Goal: Task Accomplishment & Management: Manage account settings

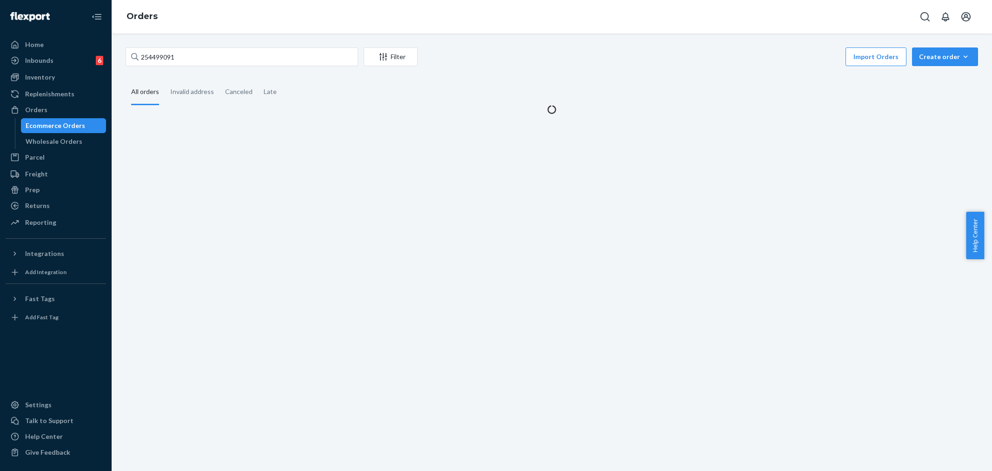
click at [145, 63] on input "254499091" at bounding box center [242, 56] width 233 height 19
click at [146, 62] on input "254499091" at bounding box center [242, 56] width 233 height 19
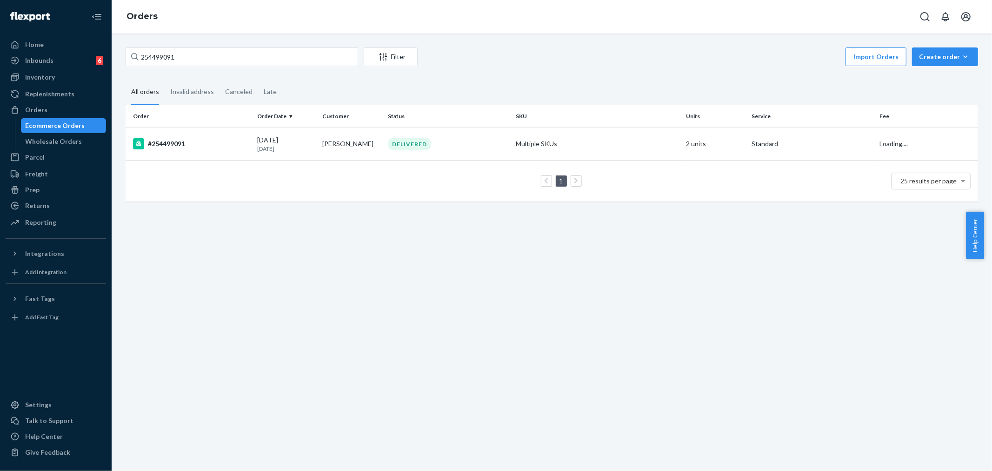
type input "253204644"
click at [359, 136] on td "Alex Schneider" at bounding box center [352, 143] width 66 height 33
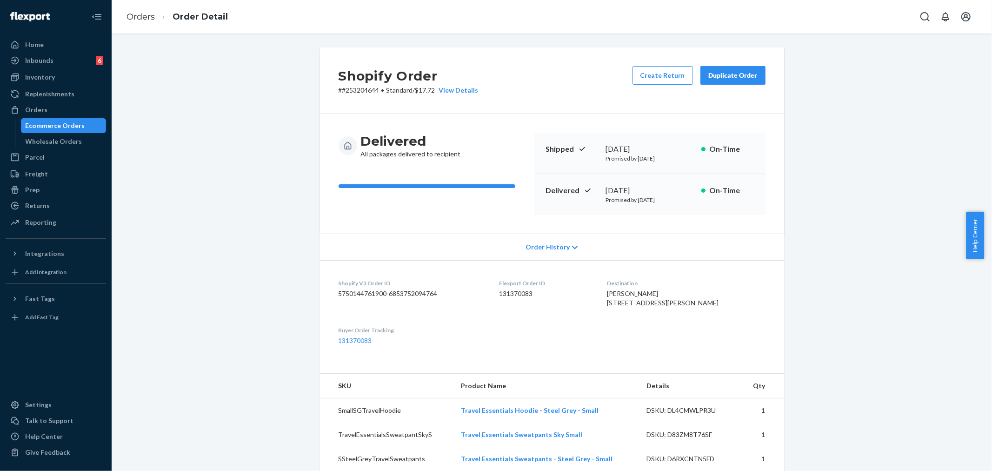
click at [732, 75] on div "Duplicate Order" at bounding box center [732, 75] width 49 height 9
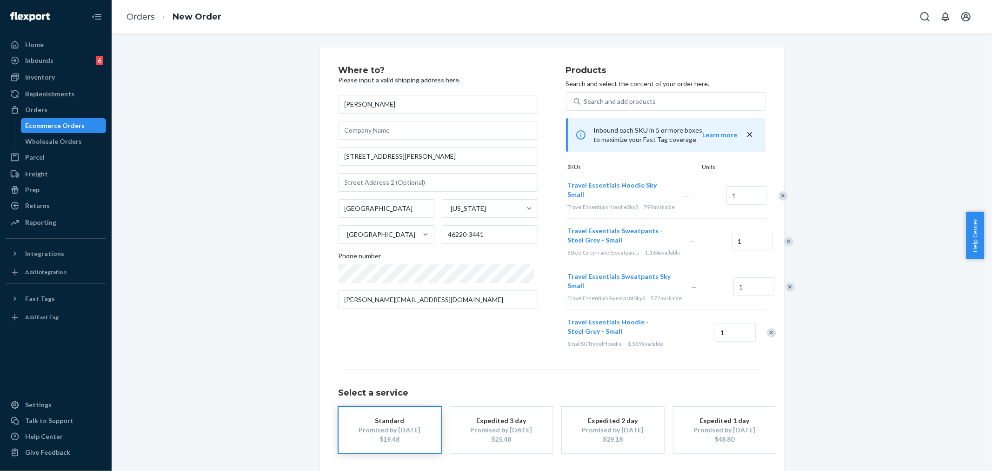
click at [778, 197] on div "Remove Item" at bounding box center [782, 195] width 9 height 9
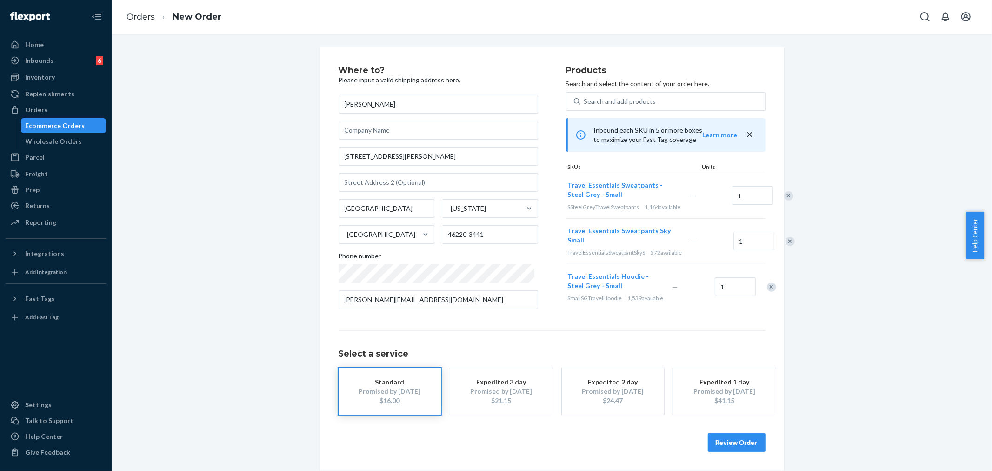
click at [785, 246] on div "Remove Item" at bounding box center [789, 241] width 9 height 9
click at [755, 253] on div at bounding box center [766, 241] width 23 height 25
click at [767, 246] on div "Remove Item" at bounding box center [771, 241] width 9 height 9
click at [734, 443] on button "Review Order" at bounding box center [737, 442] width 58 height 19
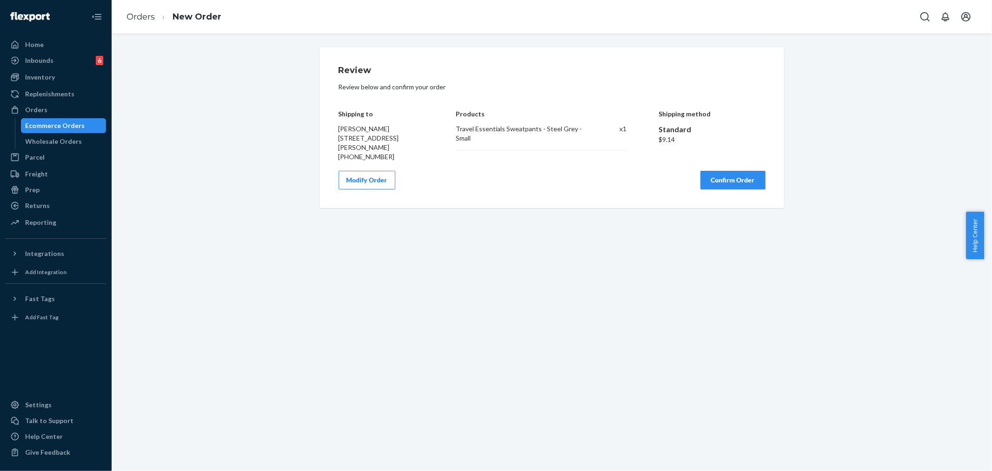
click at [733, 189] on div "Review Review below and confirm your order Shipping to Alex Schneider 5362 Crit…" at bounding box center [552, 127] width 464 height 160
click at [733, 178] on button "Confirm Order" at bounding box center [732, 180] width 65 height 19
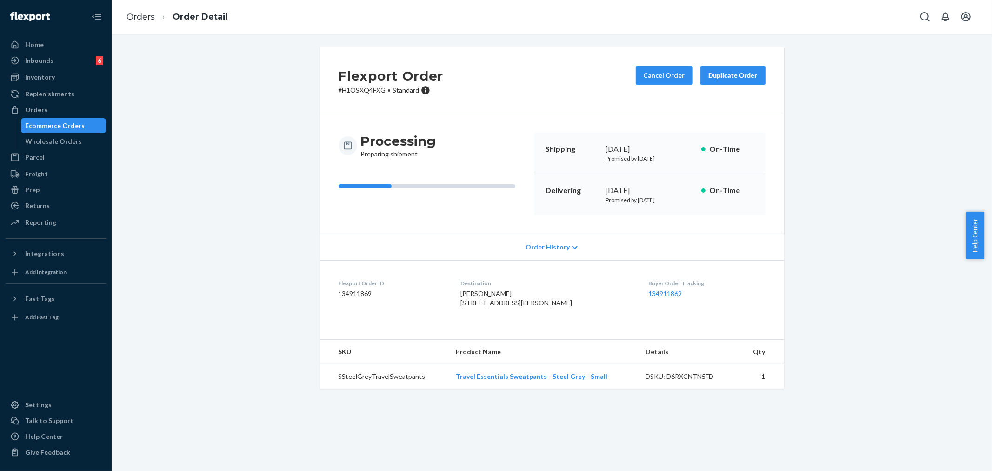
click at [360, 89] on p "# H1OSXQ4FXG • Standard" at bounding box center [391, 90] width 105 height 9
copy p "H1OSXQ4FXG"
drag, startPoint x: 34, startPoint y: 105, endPoint x: 80, endPoint y: 129, distance: 52.2
click at [34, 105] on div "Orders" at bounding box center [36, 109] width 22 height 9
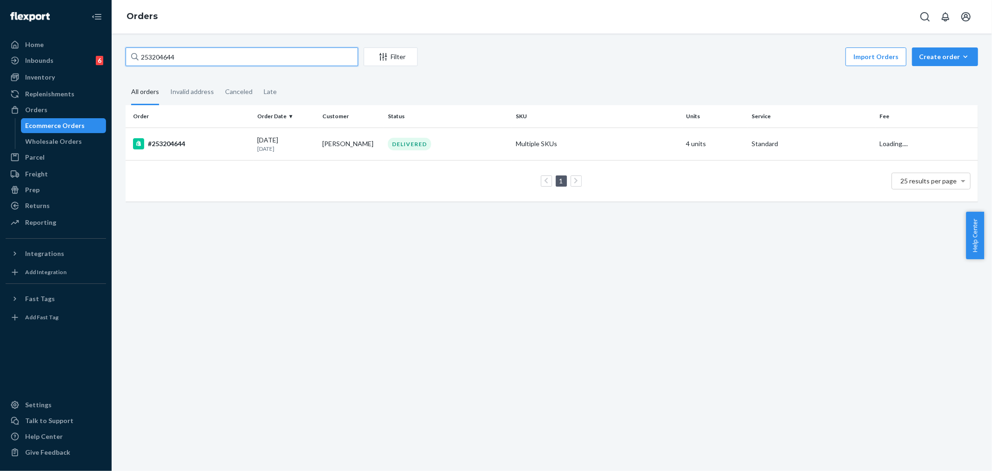
click at [151, 57] on input "253204644" at bounding box center [242, 56] width 233 height 19
drag, startPoint x: 151, startPoint y: 57, endPoint x: 59, endPoint y: 112, distance: 107.4
click at [59, 112] on div "Orders" at bounding box center [56, 109] width 99 height 13
click at [166, 48] on input "253204644" at bounding box center [242, 56] width 233 height 19
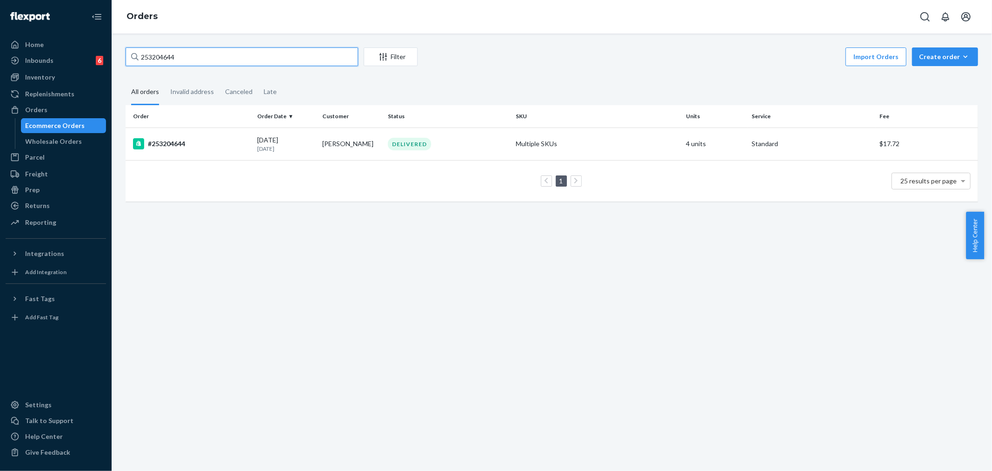
click at [166, 48] on input "253204644" at bounding box center [242, 56] width 233 height 19
paste input "H1RD6QGTLL"
type input "H1RD6QGTLL"
click at [384, 153] on td "IN TRANSIT" at bounding box center [448, 143] width 128 height 33
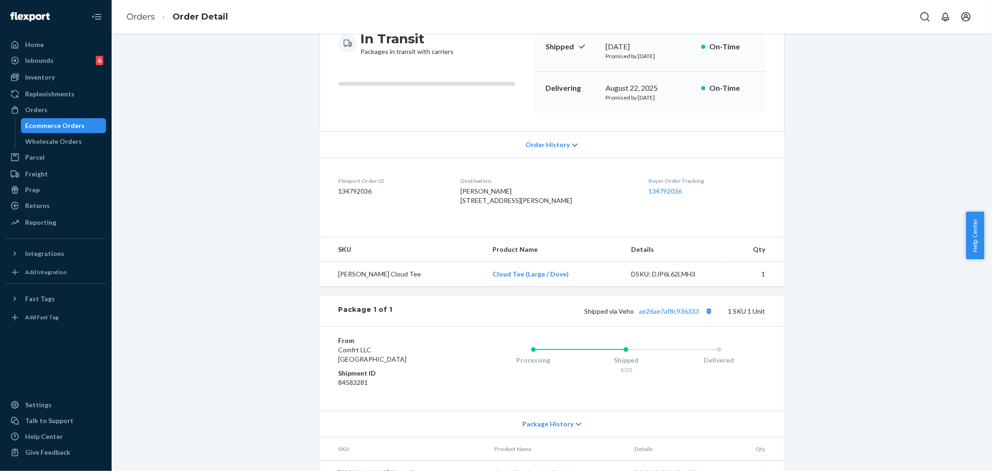
scroll to position [103, 0]
click at [661, 314] on link "ae26ae7af8c936333" at bounding box center [669, 310] width 60 height 8
click at [656, 321] on div "Package 1 of 1 Shipped via Veho ae26ae7af8c936333 1 SKU 1 Unit" at bounding box center [552, 309] width 464 height 31
click at [612, 325] on div "Package 1 of 1 Shipped via Veho ae26ae7af8c936333 1 SKU 1 Unit" at bounding box center [552, 309] width 464 height 31
drag, startPoint x: 616, startPoint y: 326, endPoint x: 697, endPoint y: 328, distance: 80.9
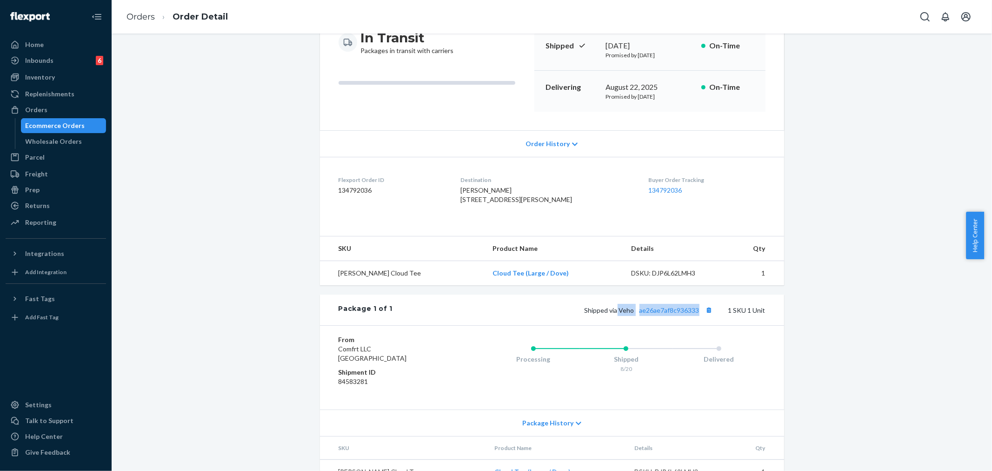
click at [697, 314] on span "Shipped via Veho ae26ae7af8c936333" at bounding box center [650, 310] width 131 height 8
copy span "Veho ae26ae7af8c936333"
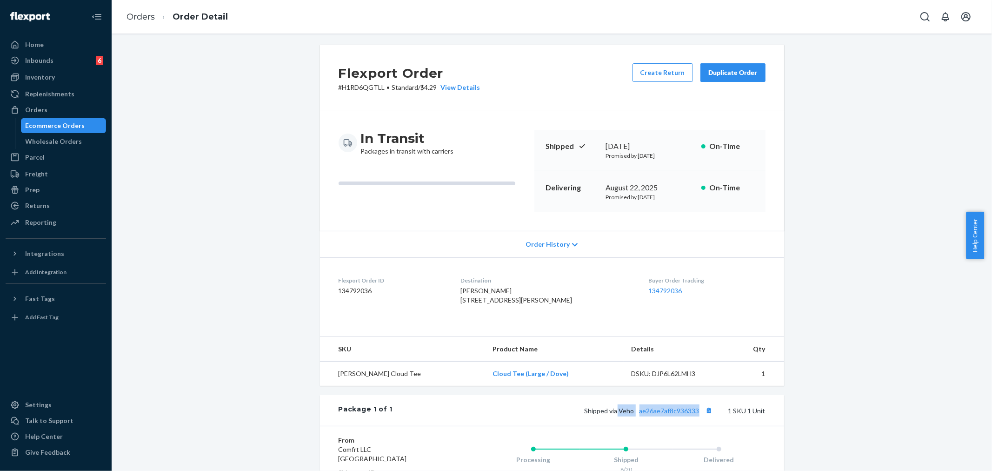
scroll to position [0, 0]
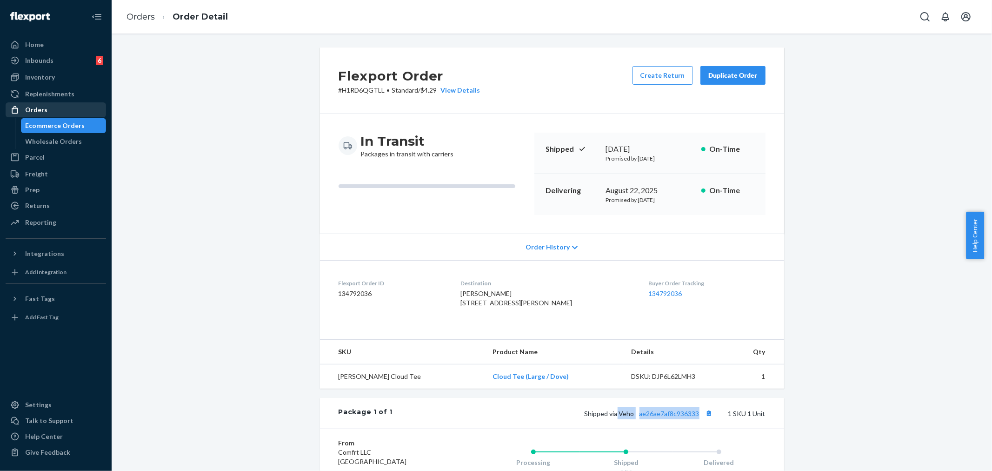
click at [55, 107] on div "Orders" at bounding box center [56, 109] width 99 height 13
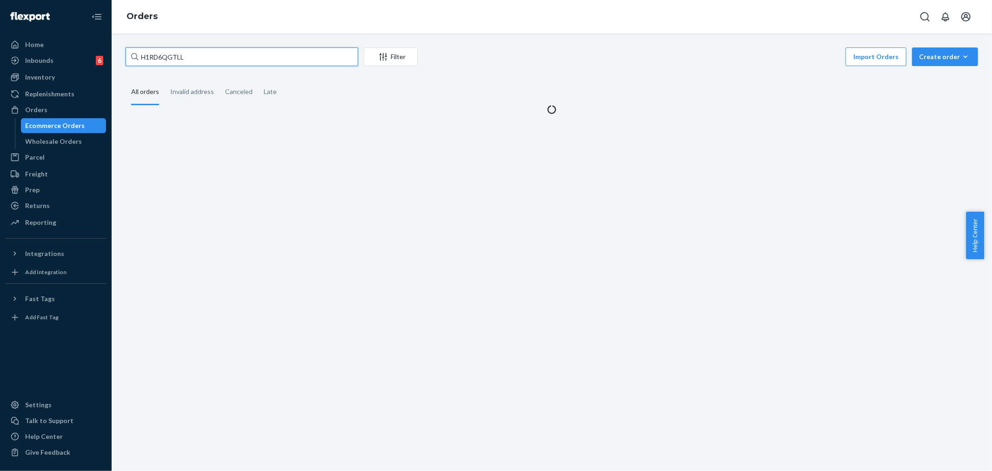
click at [166, 54] on input "H1RD6QGTLL" at bounding box center [242, 56] width 233 height 19
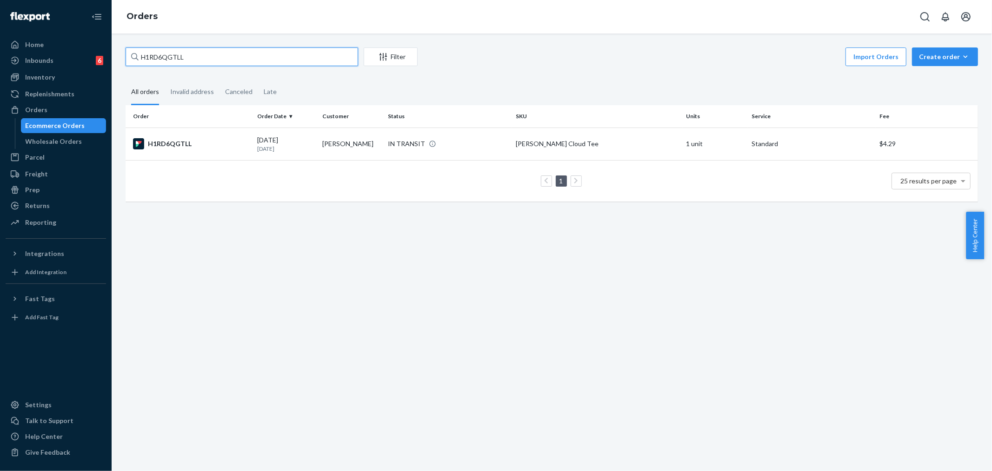
paste input "R1L-WOZFX"
type input "R1L-WOZFXL"
click at [396, 141] on div "IN TRANSIT" at bounding box center [406, 143] width 37 height 9
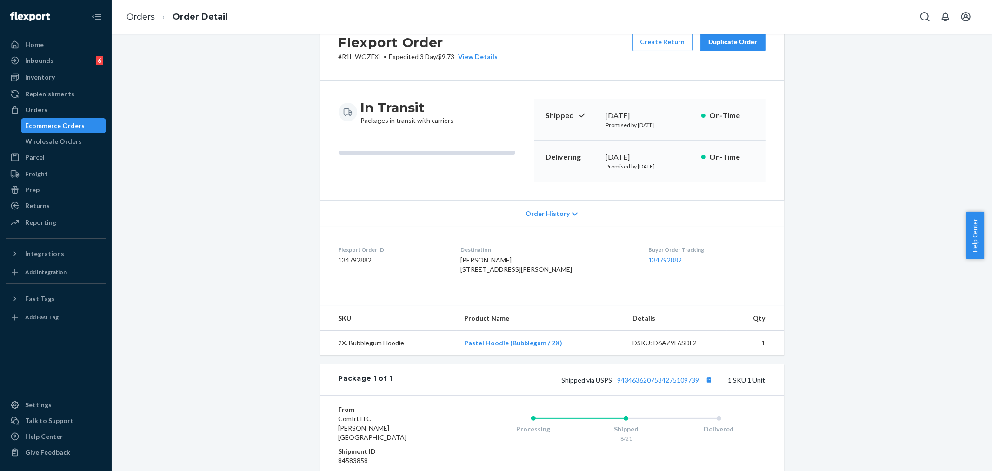
scroll to position [52, 0]
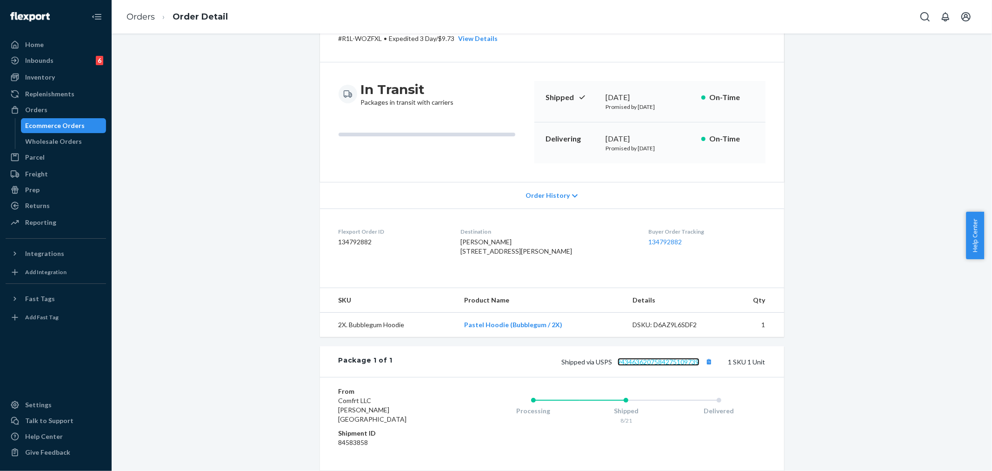
click at [661, 366] on link "9434636207584275109739" at bounding box center [659, 362] width 82 height 8
drag, startPoint x: 592, startPoint y: 380, endPoint x: 696, endPoint y: 382, distance: 103.7
click at [696, 366] on span "Shipped via USPS 9434636207584275109739" at bounding box center [638, 362] width 153 height 8
copy span "USPS 9434636207584275109739"
click at [54, 114] on div "Orders" at bounding box center [56, 109] width 99 height 13
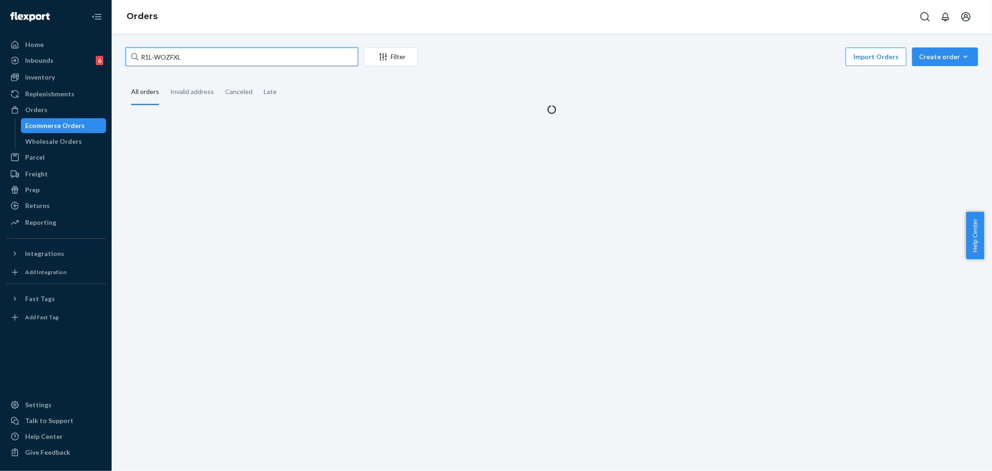
click at [145, 54] on input "R1L-WOZFXL" at bounding box center [242, 56] width 233 height 19
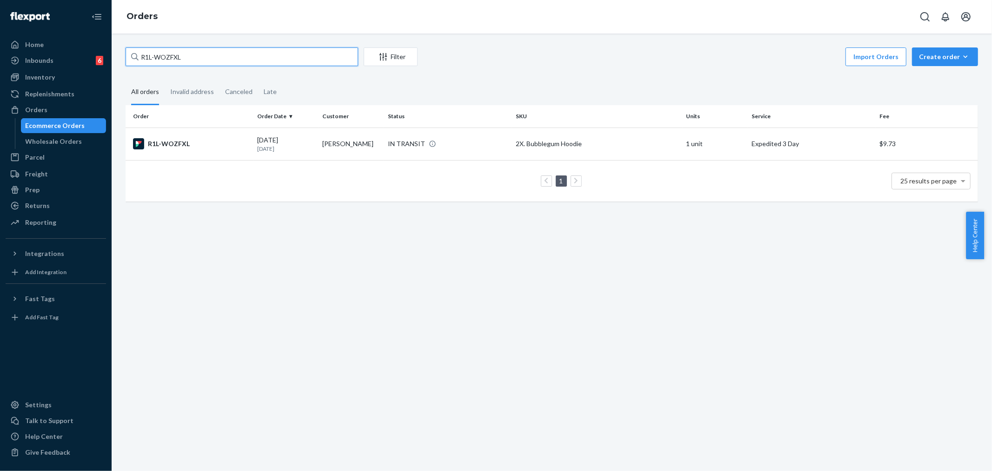
paste input "YOESIGFXE"
type input "RYOESIGFXE"
drag, startPoint x: 274, startPoint y: 287, endPoint x: 285, endPoint y: 291, distance: 11.3
click at [273, 287] on div "RYOESIGFXE Filter Import Orders Create order Ecommerce order Removal order All …" at bounding box center [552, 251] width 880 height 437
click at [402, 139] on div "IN TRANSIT" at bounding box center [406, 143] width 37 height 9
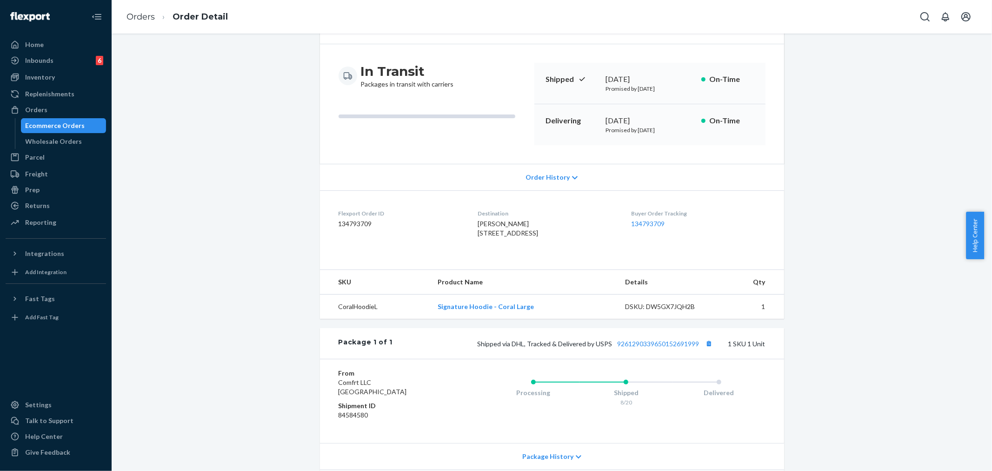
scroll to position [146, 0]
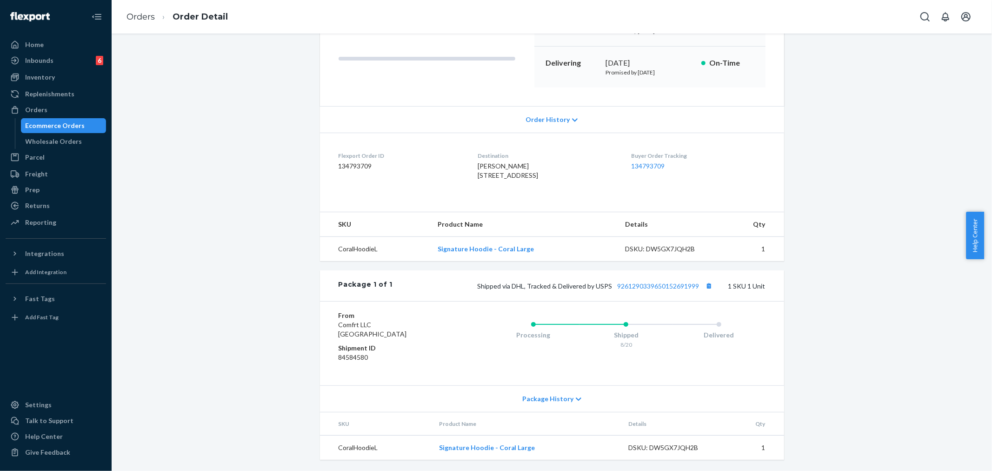
click at [653, 289] on div "Shipped via DHL, Tracked & Delivered by USPS 9261290339650152691999 1 SKU 1 Unit" at bounding box center [579, 285] width 373 height 12
click at [655, 287] on link "9261290339650152691999" at bounding box center [659, 286] width 82 height 8
drag, startPoint x: 535, startPoint y: 285, endPoint x: 698, endPoint y: 284, distance: 163.2
click at [698, 284] on span "Shipped via DHL, Tracked & Delivered by USPS 9261290339650152691999" at bounding box center [597, 286] width 238 height 8
copy span "DHL, Tracked & Delivered by USPS 9261290339650152691999"
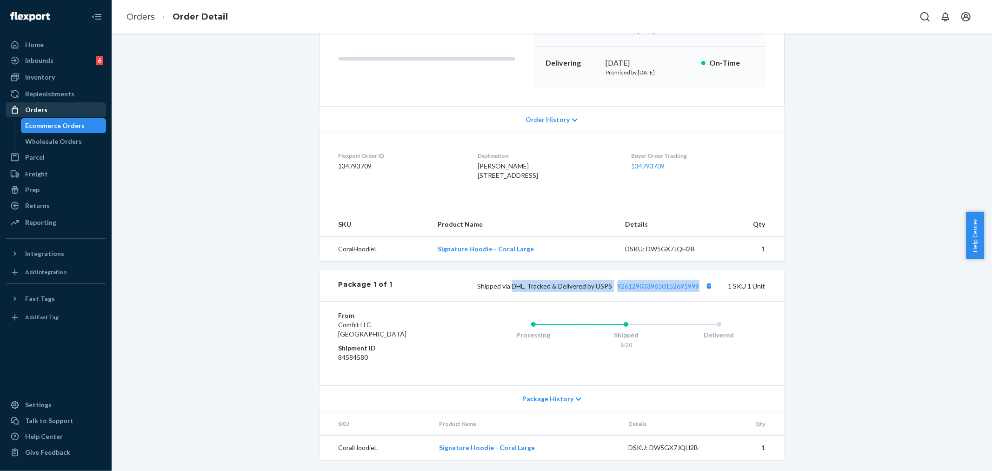
drag, startPoint x: 39, startPoint y: 111, endPoint x: 52, endPoint y: 114, distance: 13.5
click at [39, 111] on div "Orders" at bounding box center [36, 109] width 22 height 9
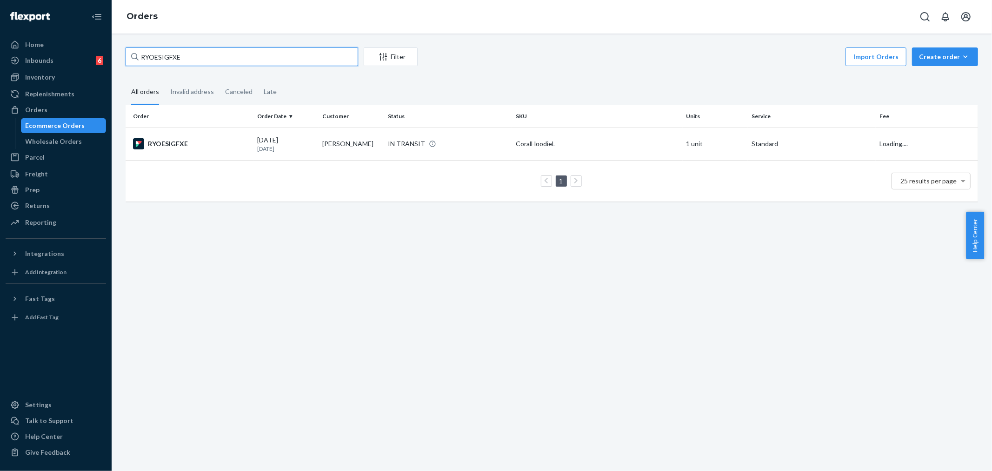
click at [158, 58] on input "RYOESIGFXE" at bounding box center [242, 56] width 233 height 19
paste input "B1HEQAMTXG"
type input "B1HEQAMTXG"
click at [388, 152] on td "IN TRANSIT" at bounding box center [448, 143] width 128 height 33
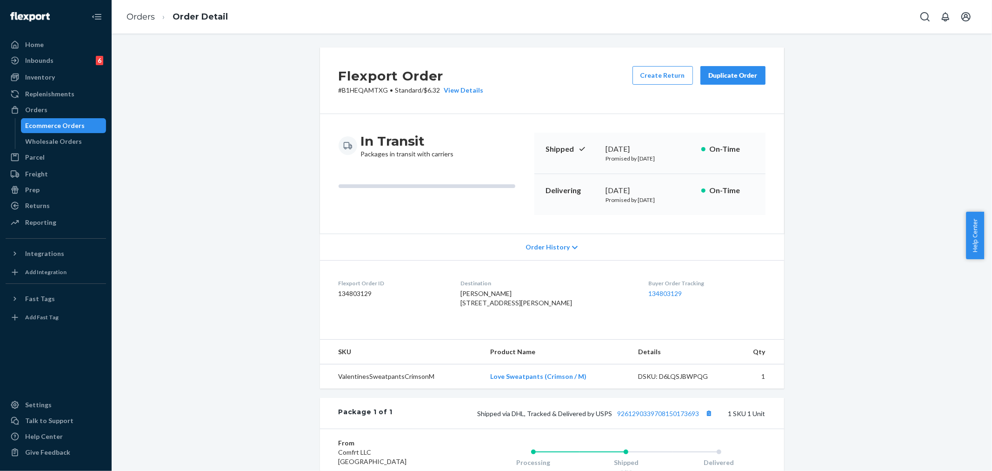
click at [359, 89] on p "# B1HEQAMTXG • Standard / $6.32 View Details" at bounding box center [411, 90] width 145 height 9
copy p "B1HEQAMTXG"
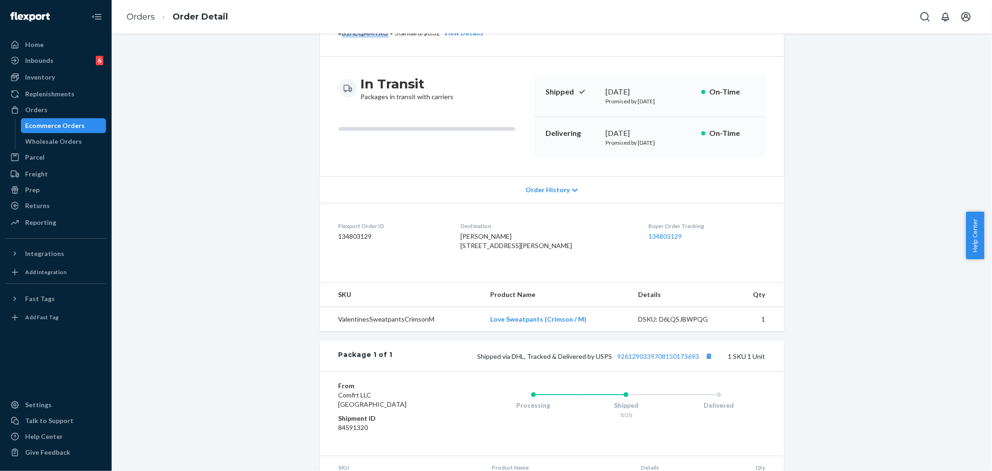
scroll to position [103, 0]
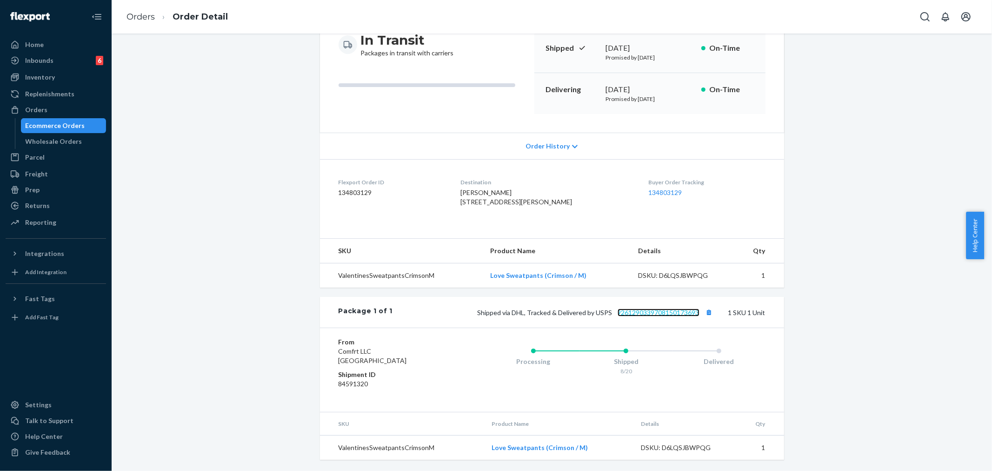
click at [652, 316] on link "9261290339708150173693" at bounding box center [659, 312] width 82 height 8
drag, startPoint x: 510, startPoint y: 328, endPoint x: 696, endPoint y: 324, distance: 185.6
click at [696, 318] on div "Shipped via DHL, Tracked & Delivered by USPS 9261290339708150173693 1 SKU 1 Unit" at bounding box center [579, 312] width 373 height 12
copy span "DHL, Tracked & Delivered by USPS 9261290339708150173693"
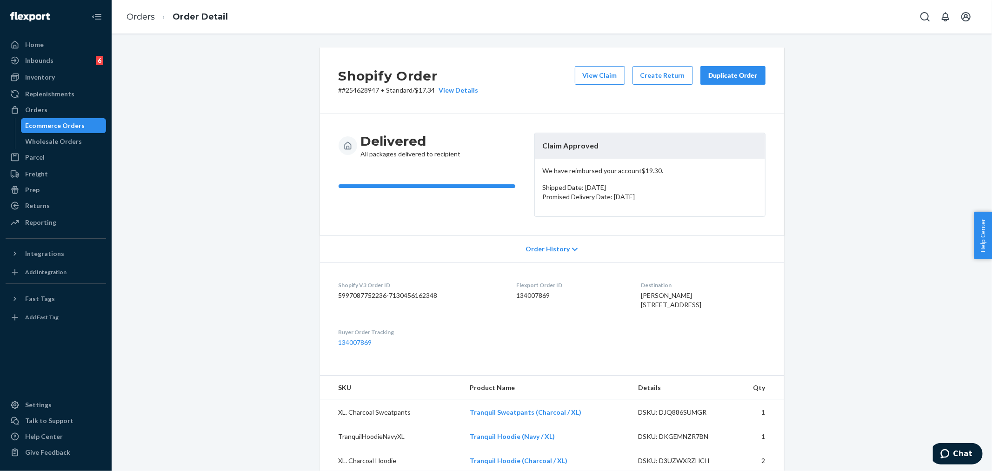
drag, startPoint x: 743, startPoint y: 70, endPoint x: 751, endPoint y: 81, distance: 13.7
click at [744, 70] on button "Duplicate Order" at bounding box center [732, 75] width 65 height 19
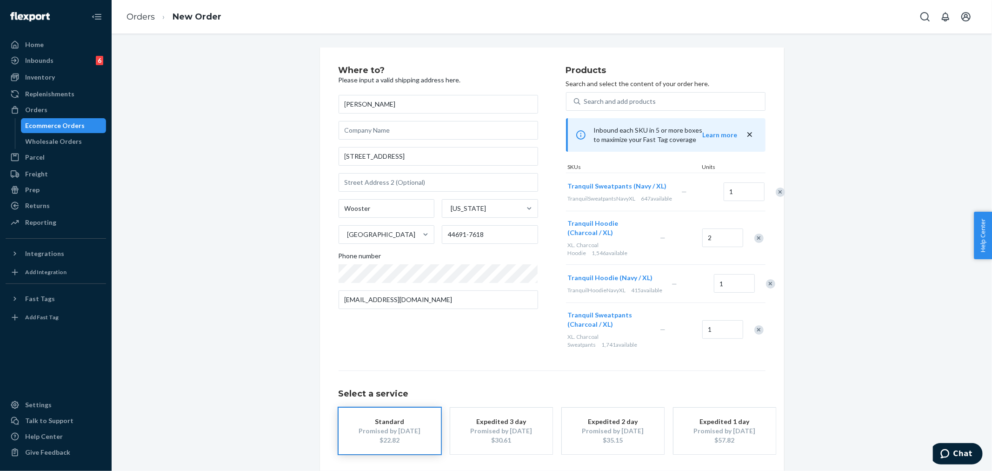
drag, startPoint x: 755, startPoint y: 199, endPoint x: 755, endPoint y: 206, distance: 7.0
click at [776, 197] on div "Remove Item" at bounding box center [780, 191] width 9 height 9
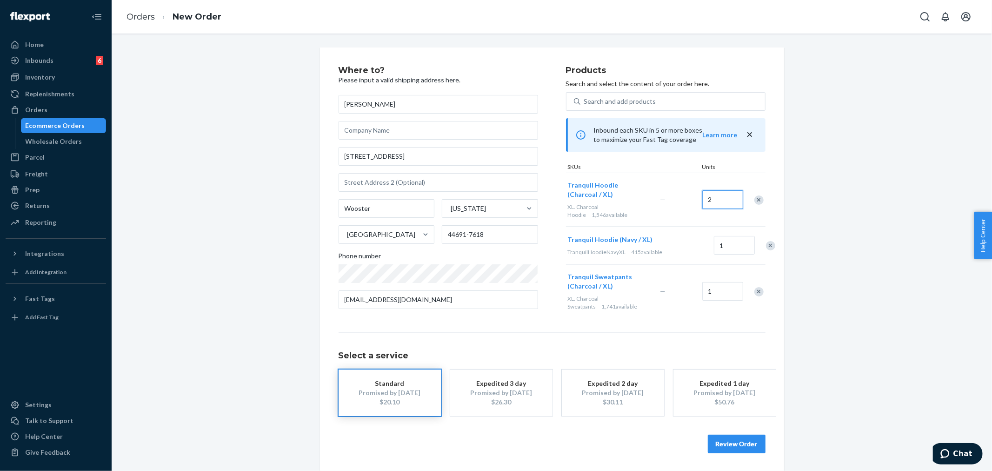
click at [711, 198] on input "2" at bounding box center [722, 199] width 41 height 19
type input "1"
click at [766, 249] on div "Remove Item" at bounding box center [770, 245] width 9 height 9
click at [754, 253] on div "Remove Item" at bounding box center [758, 253] width 9 height 9
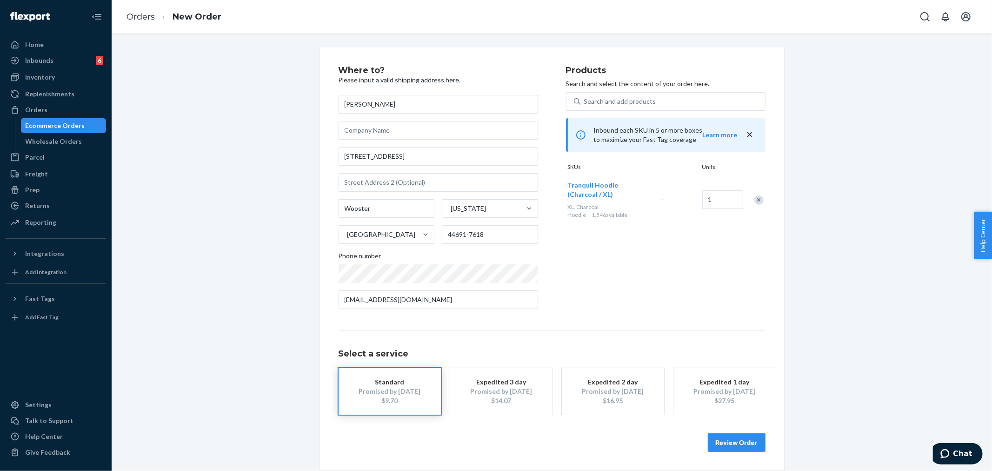
click at [731, 444] on button "Review Order" at bounding box center [737, 442] width 58 height 19
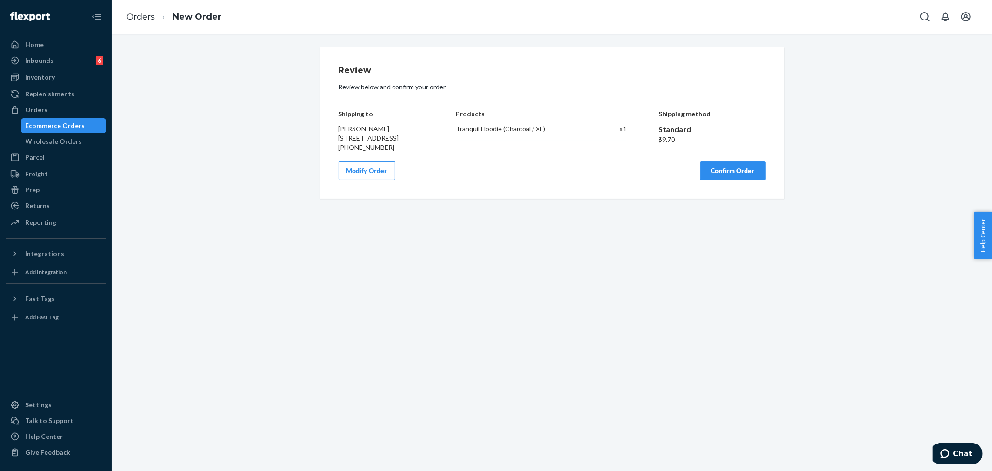
click at [729, 171] on button "Confirm Order" at bounding box center [732, 170] width 65 height 19
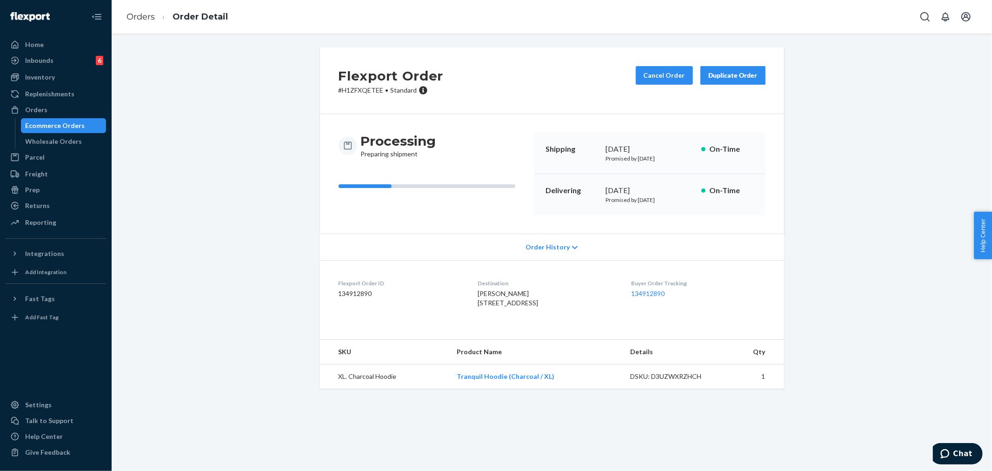
click at [353, 92] on p "# H1ZFXQETEE • Standard" at bounding box center [391, 90] width 105 height 9
copy p "H1ZFXQETEE"
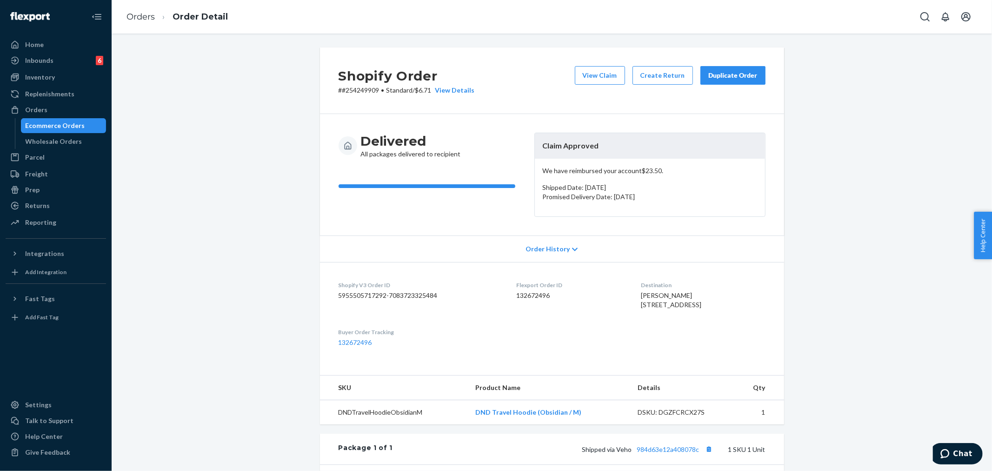
drag, startPoint x: 629, startPoint y: 294, endPoint x: 683, endPoint y: 309, distance: 56.1
click at [683, 308] on span "[PERSON_NAME] [STREET_ADDRESS]" at bounding box center [671, 299] width 60 height 17
copy span "[PERSON_NAME] [STREET_ADDRESS]"
